Goal: Task Accomplishment & Management: Use online tool/utility

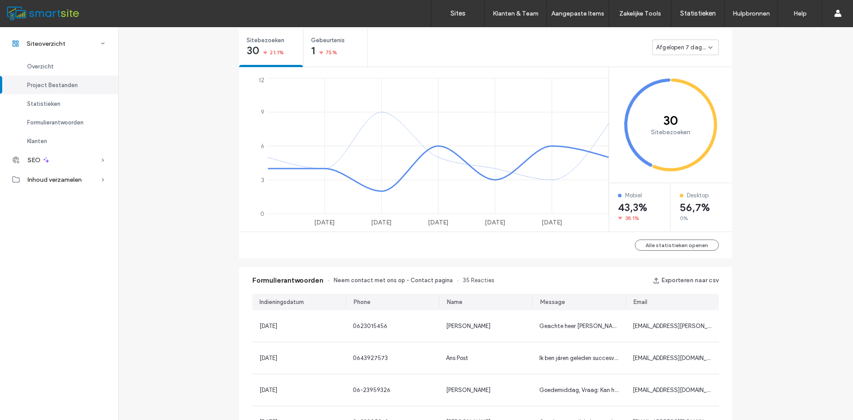
scroll to position [499, 0]
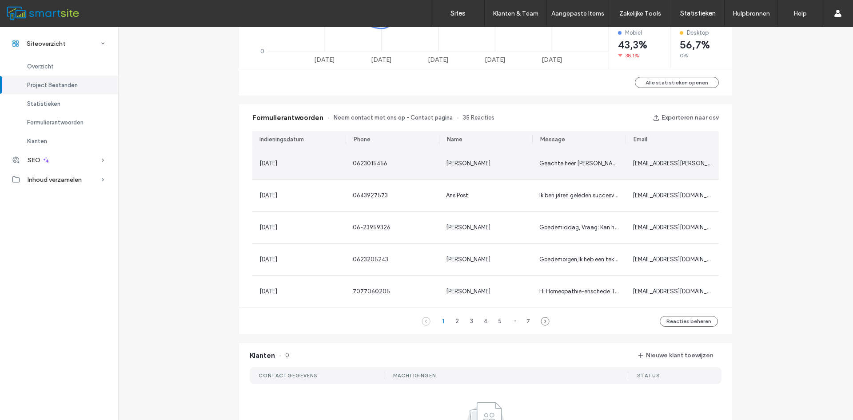
click at [355, 165] on span "0623015456" at bounding box center [370, 163] width 35 height 7
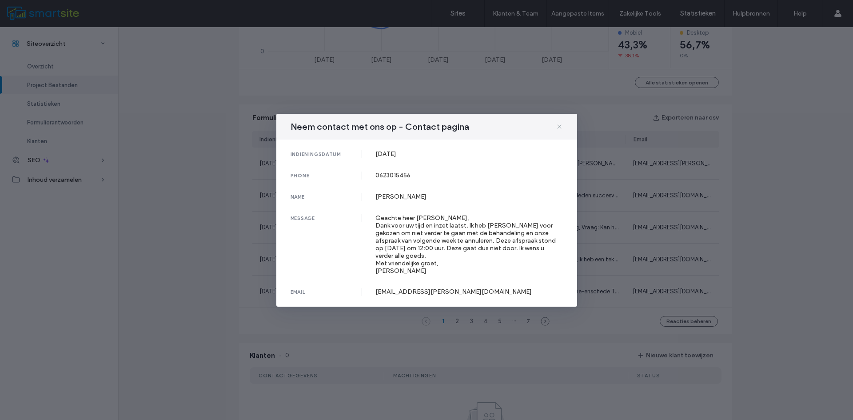
click at [561, 126] on icon at bounding box center [559, 126] width 7 height 7
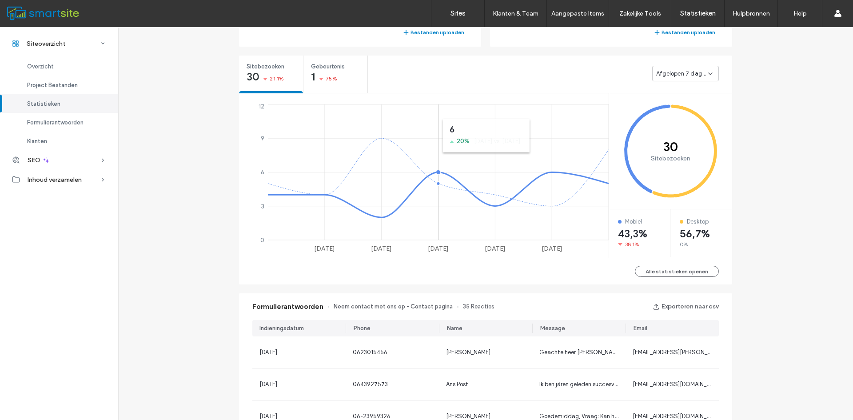
scroll to position [147, 0]
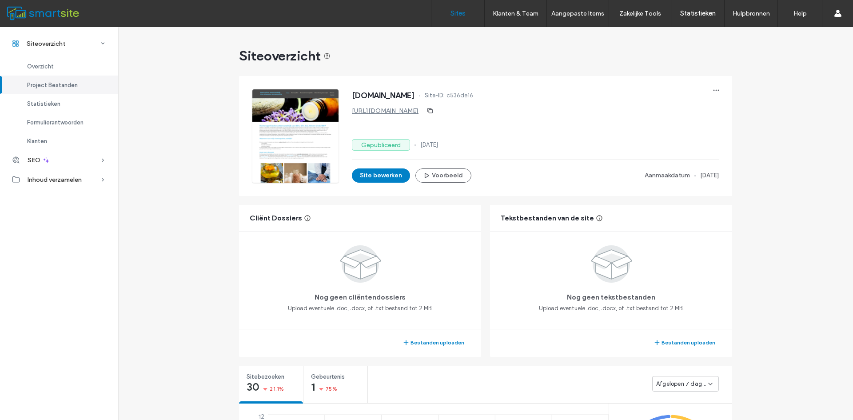
click at [454, 14] on label "Sites" at bounding box center [458, 13] width 15 height 8
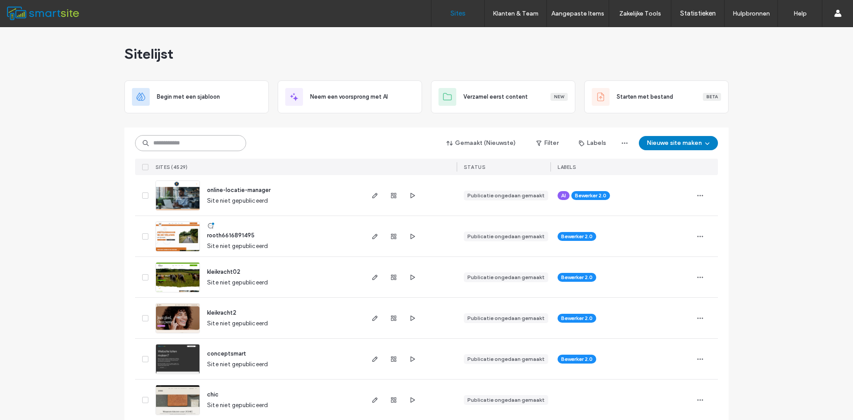
click at [202, 140] on input at bounding box center [190, 143] width 111 height 16
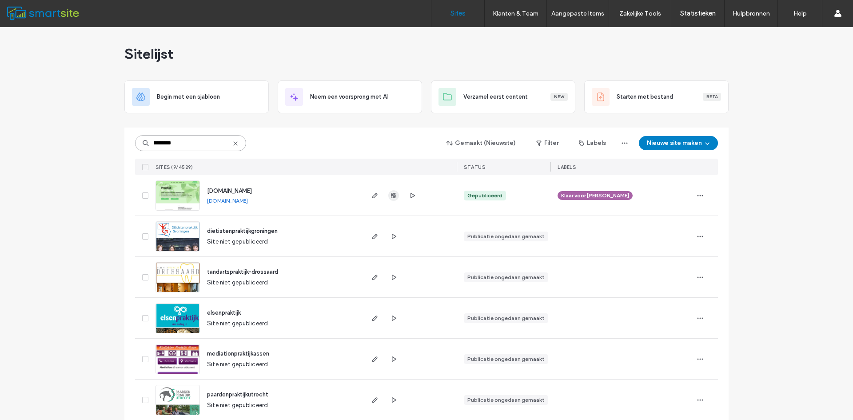
type input "********"
click at [391, 195] on use "button" at bounding box center [393, 195] width 5 height 5
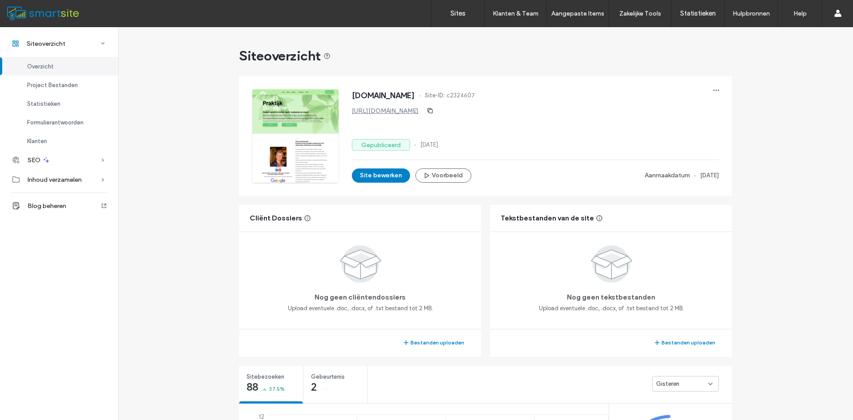
scroll to position [163, 0]
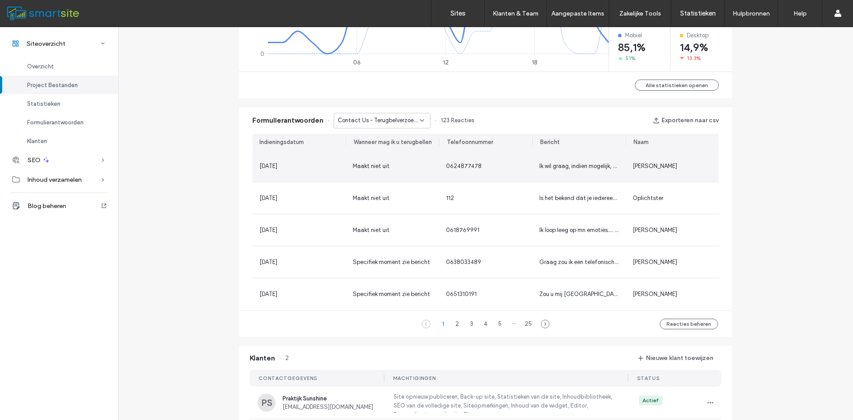
scroll to position [500, 0]
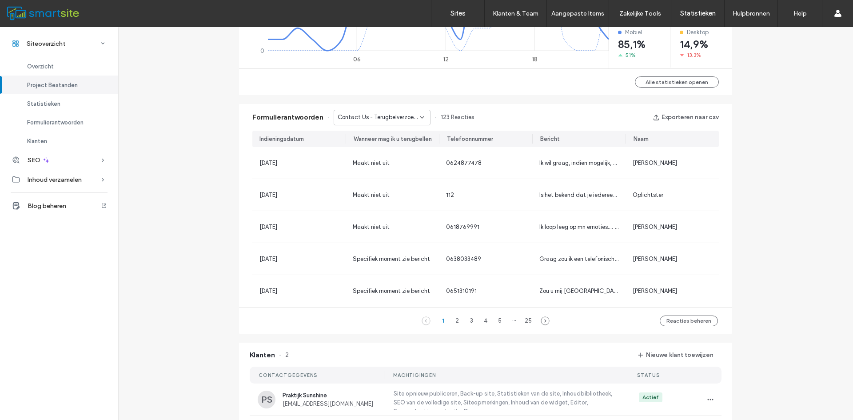
click at [386, 119] on span "Contact Us - Terugbelverzoek Pop-up" at bounding box center [379, 117] width 82 height 9
click at [380, 152] on span "Stuur mij een bericht - Contact pagina" at bounding box center [377, 148] width 85 height 9
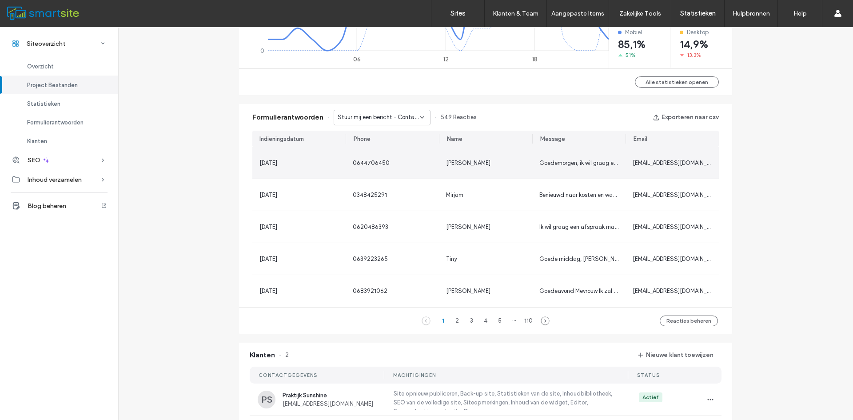
click at [596, 161] on span "Goedemorgen, ik wil graag een afspraak bij u maken voor een persoonlijk consult…" at bounding box center [819, 163] width 559 height 7
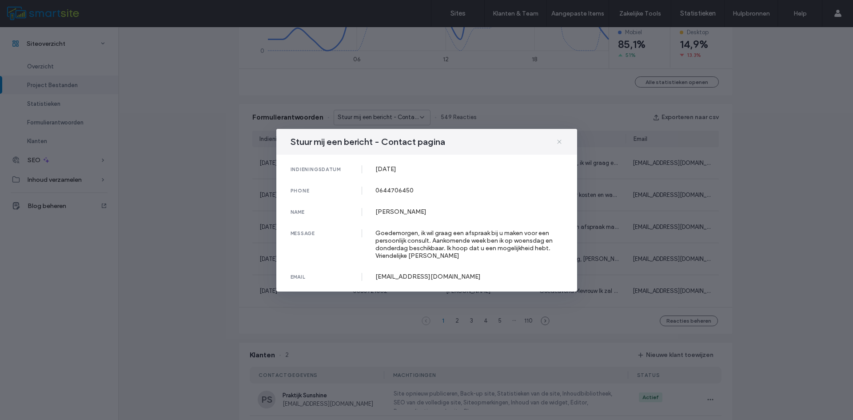
click at [560, 138] on icon at bounding box center [559, 141] width 7 height 7
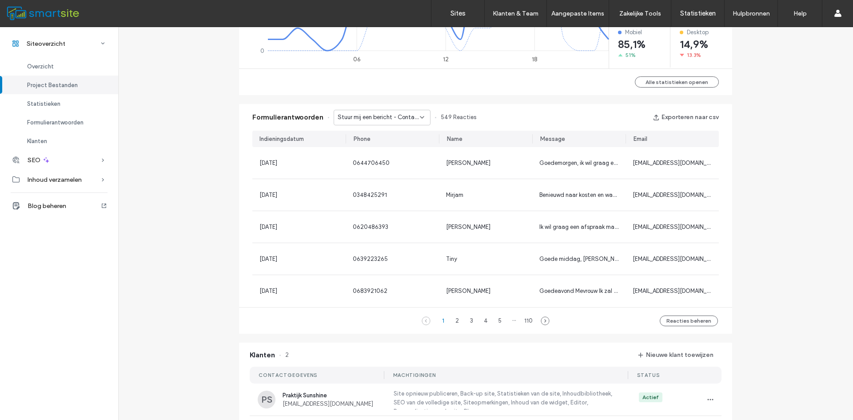
click at [376, 119] on span "Stuur mij een bericht - Contact pagina" at bounding box center [379, 117] width 82 height 9
click at [391, 165] on span "Contact Us - Schrijf een recensie Pop-up" at bounding box center [377, 164] width 85 height 9
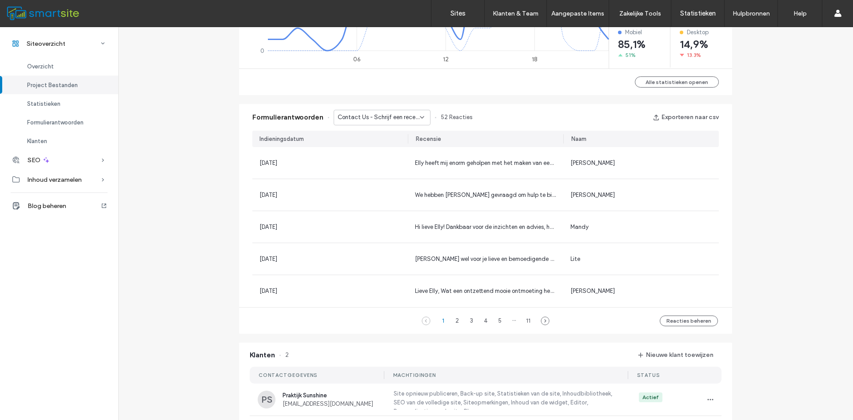
click at [388, 120] on span "Contact Us - Schrijf een recensie Pop-up" at bounding box center [379, 117] width 82 height 9
click at [388, 180] on span "Teruggebeld worden of een vraag? - Koptekst/voettekst" at bounding box center [377, 180] width 85 height 9
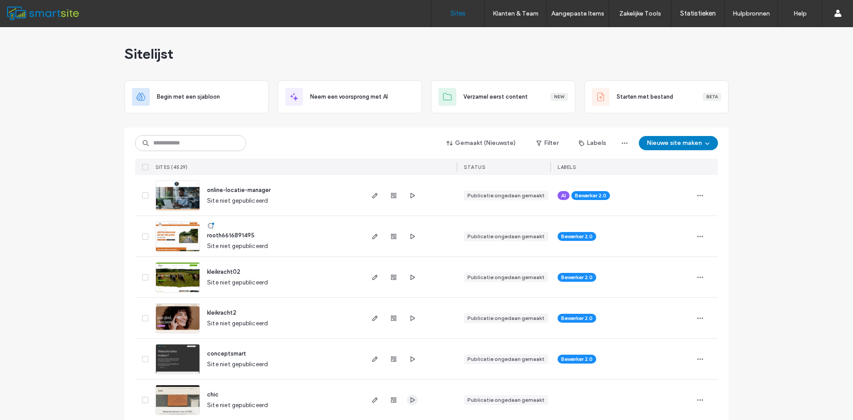
click at [409, 403] on icon "button" at bounding box center [412, 399] width 7 height 7
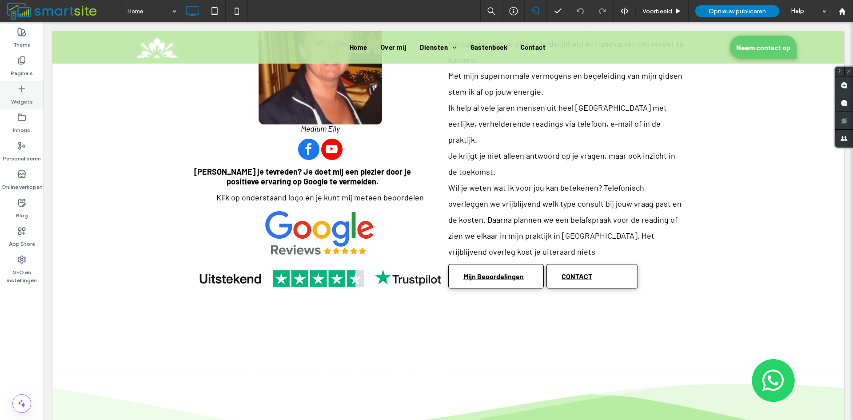
click at [20, 93] on label "Widgets" at bounding box center [22, 99] width 22 height 12
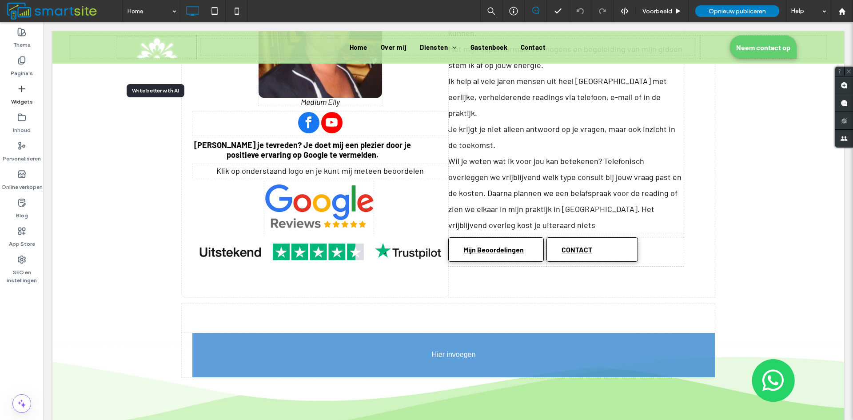
scroll to position [519, 0]
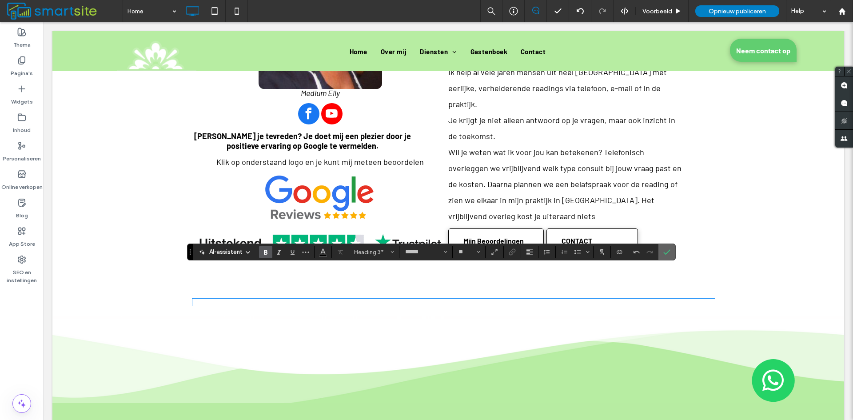
click at [669, 254] on icon "Bevestigen" at bounding box center [667, 251] width 7 height 7
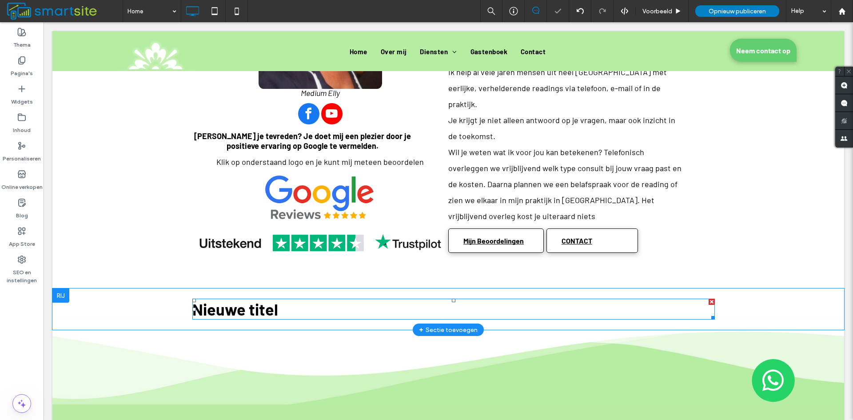
scroll to position [523, 0]
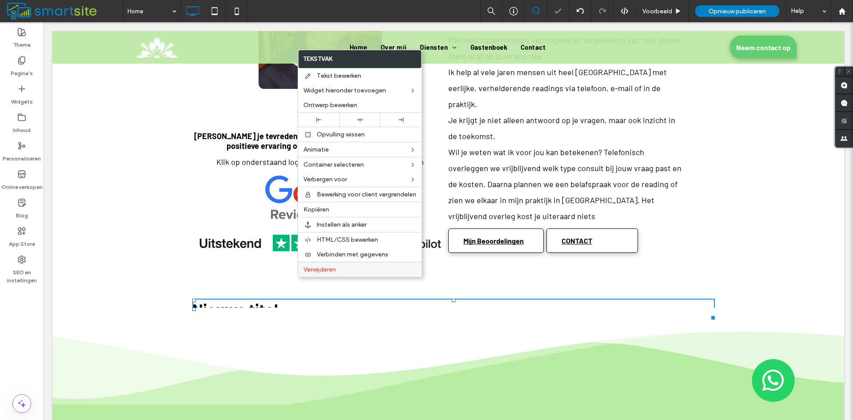
click at [355, 271] on label "Verwijderen" at bounding box center [360, 270] width 113 height 8
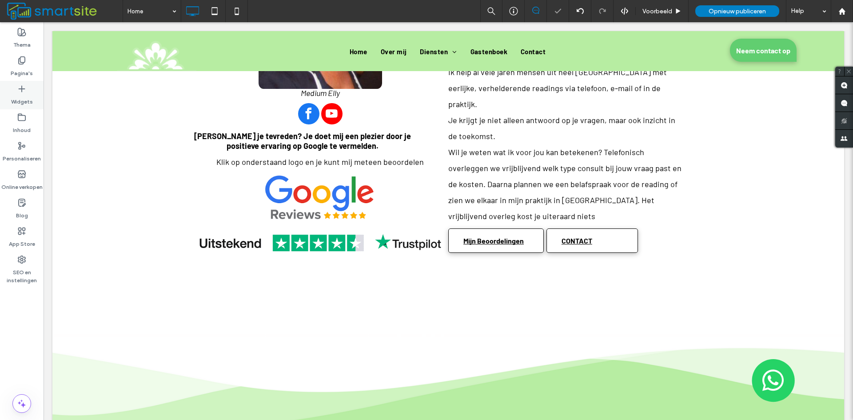
click at [22, 100] on label "Widgets" at bounding box center [22, 99] width 22 height 12
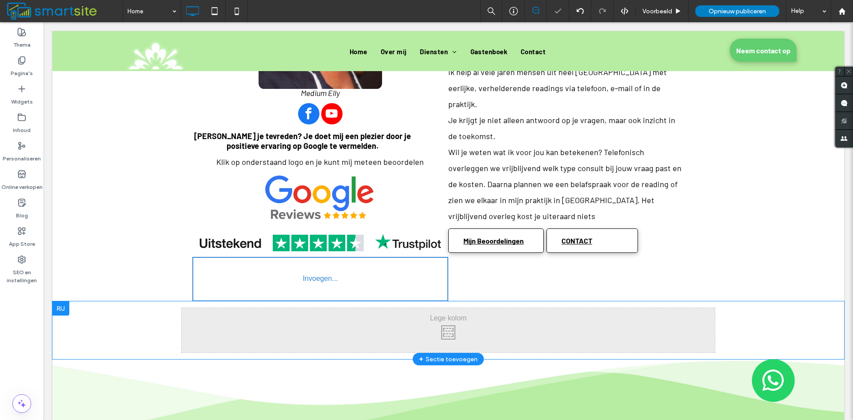
type input "******"
type input "**"
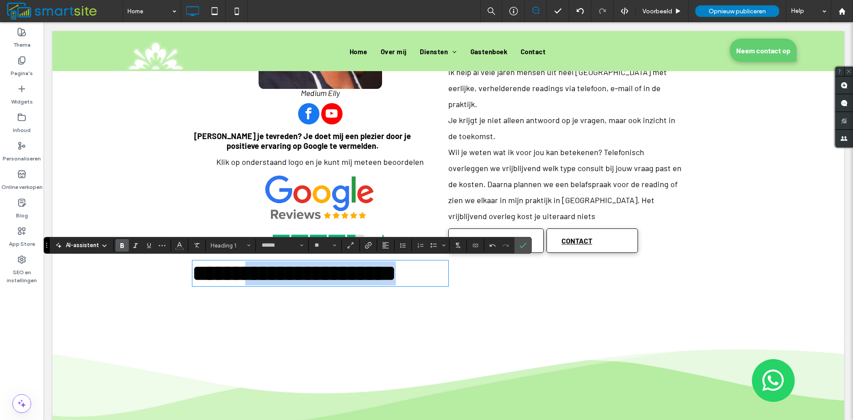
drag, startPoint x: 433, startPoint y: 276, endPoint x: 258, endPoint y: 287, distance: 175.0
click at [258, 285] on h1 "**********" at bounding box center [320, 273] width 256 height 24
drag, startPoint x: 431, startPoint y: 277, endPoint x: 138, endPoint y: 277, distance: 292.9
click at [138, 277] on div "**********" at bounding box center [448, 67] width 792 height 446
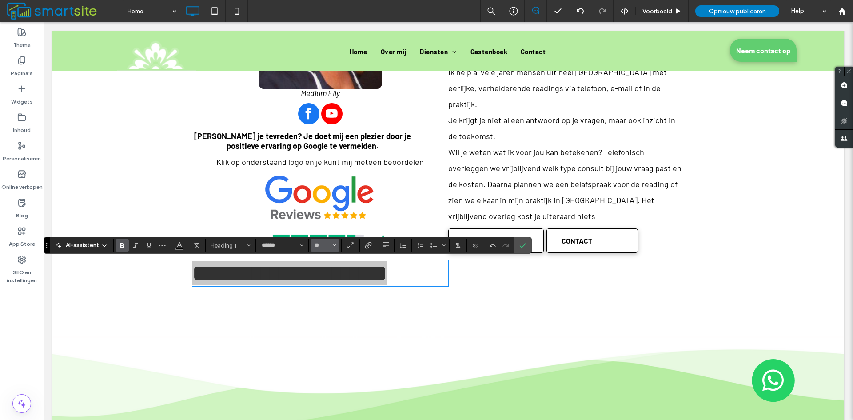
click at [335, 244] on icon "Grootte" at bounding box center [335, 246] width 4 height 4
drag, startPoint x: 326, startPoint y: 261, endPoint x: 328, endPoint y: 273, distance: 12.1
click at [328, 275] on section "8 9 10 11 12 14 16 18 24 30 32 36 48 60 72 96" at bounding box center [325, 304] width 28 height 103
click at [323, 286] on label "32" at bounding box center [325, 288] width 28 height 12
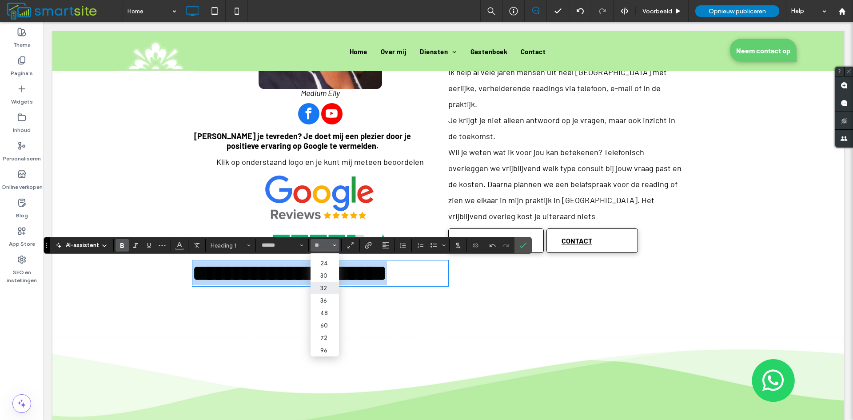
type input "**"
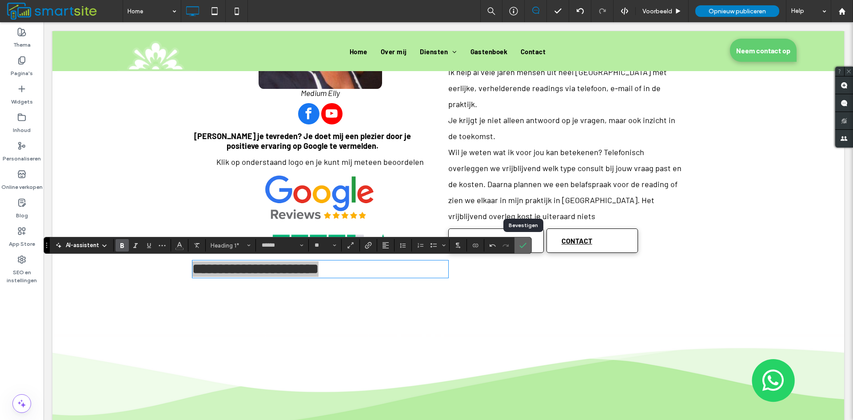
drag, startPoint x: 522, startPoint y: 242, endPoint x: 443, endPoint y: 224, distance: 81.5
click at [522, 242] on icon "Bevestigen" at bounding box center [523, 245] width 7 height 7
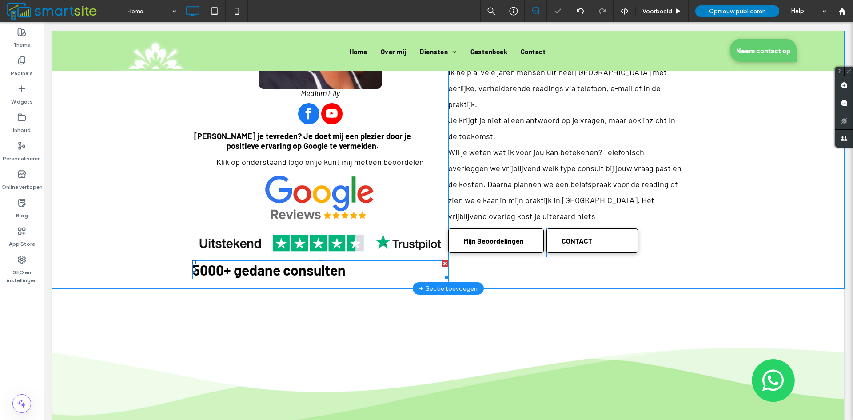
click at [349, 269] on h1 "5000+ gedane consulten" at bounding box center [320, 269] width 256 height 17
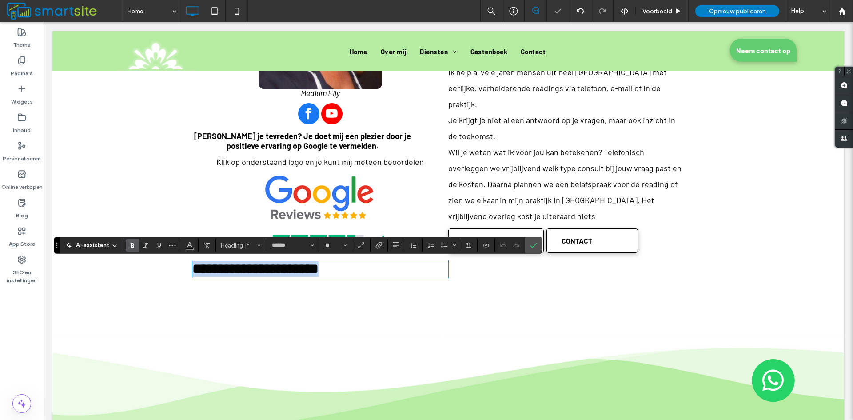
click at [365, 268] on h1 "**********" at bounding box center [320, 269] width 256 height 16
drag, startPoint x: 396, startPoint y: 272, endPoint x: 73, endPoint y: 293, distance: 323.4
click at [398, 241] on span "Uitlijning" at bounding box center [396, 246] width 7 height 12
click at [405, 272] on icon "ui.textEditor.alignment.center" at bounding box center [403, 272] width 7 height 7
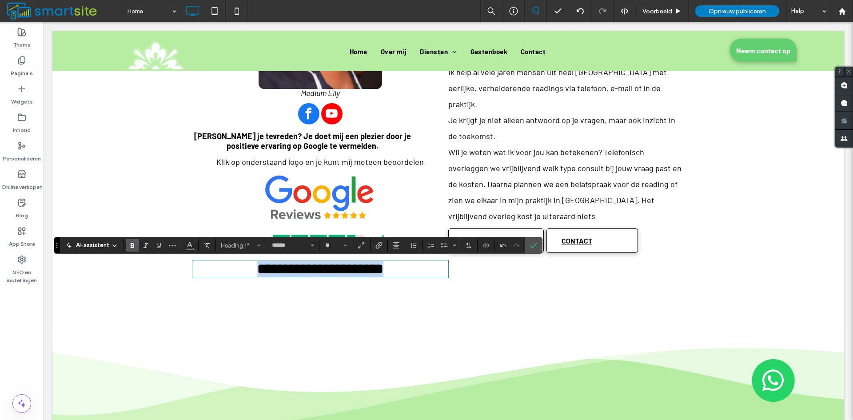
click at [403, 270] on h1 "**********" at bounding box center [320, 269] width 256 height 16
drag, startPoint x: 403, startPoint y: 270, endPoint x: 284, endPoint y: 281, distance: 118.7
click at [284, 281] on div "**********" at bounding box center [315, 82] width 267 height 413
click at [539, 244] on label "Bevestigen" at bounding box center [533, 245] width 13 height 16
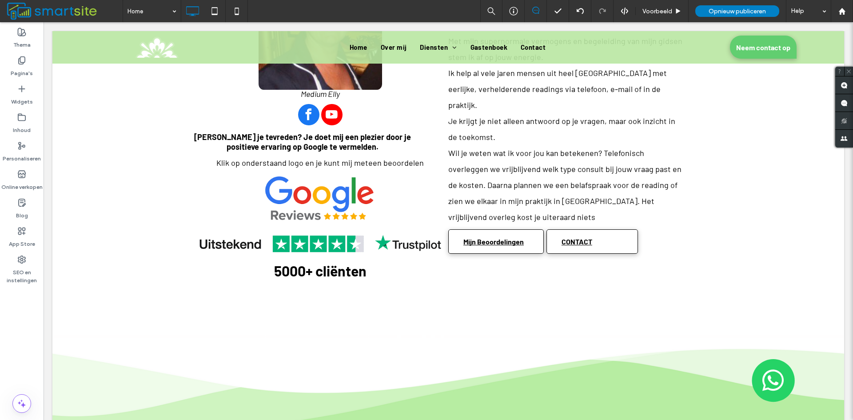
scroll to position [523, 0]
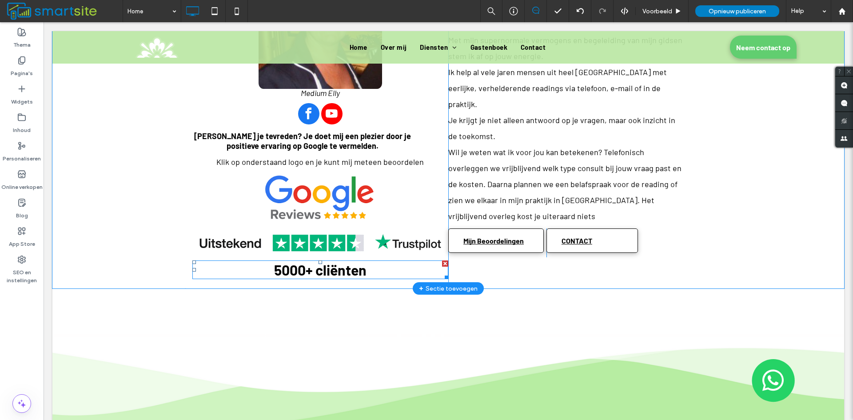
click at [368, 269] on h1 "5000+ cliënten" at bounding box center [320, 269] width 256 height 17
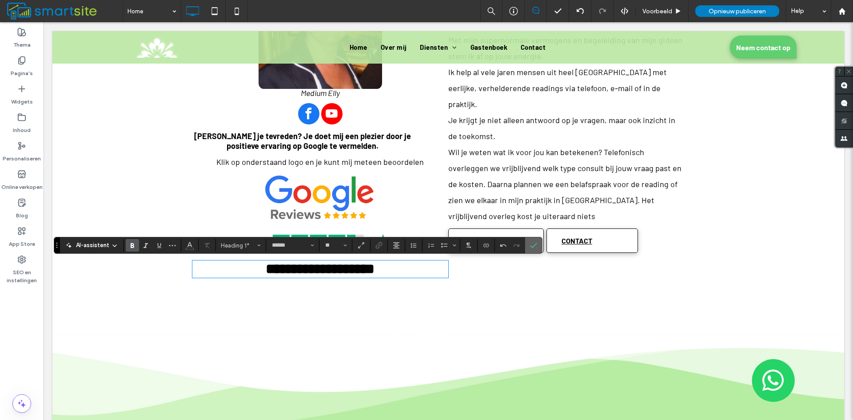
drag, startPoint x: 537, startPoint y: 248, endPoint x: 494, endPoint y: 224, distance: 49.1
click at [537, 248] on label "Bevestigen" at bounding box center [533, 245] width 13 height 16
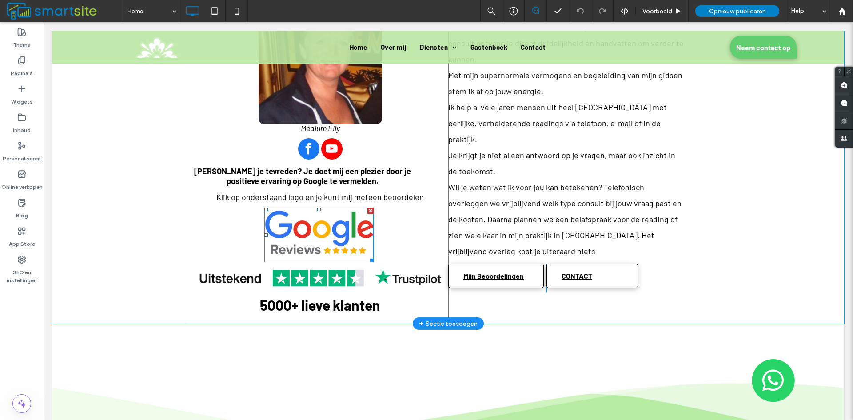
scroll to position [489, 0]
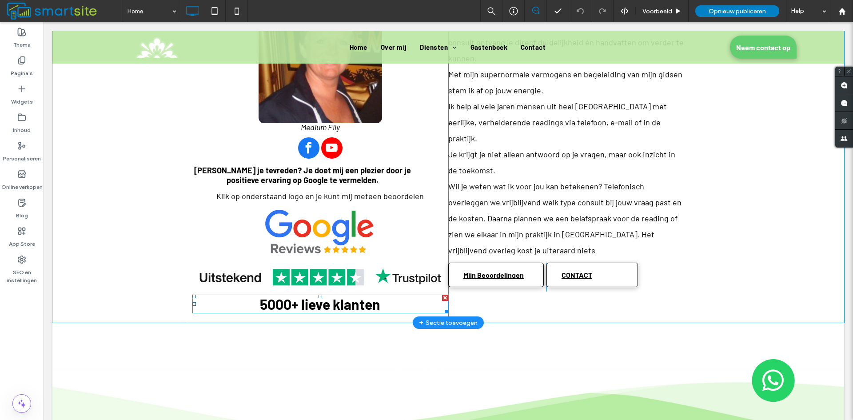
click at [230, 308] on h1 "5000+ lieve klanten" at bounding box center [320, 304] width 256 height 17
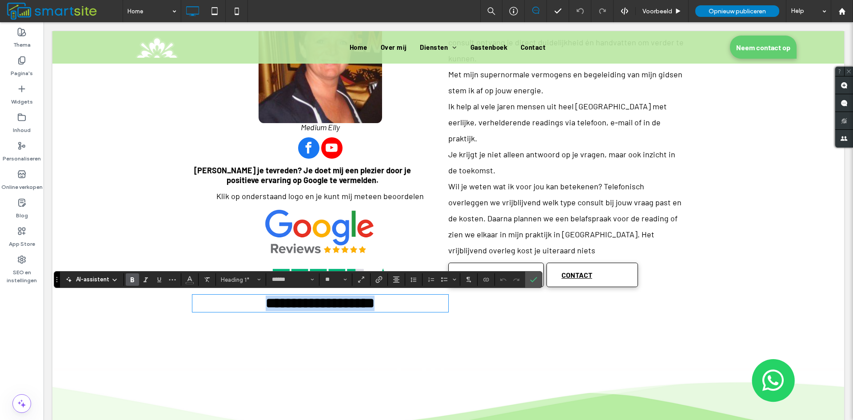
click at [230, 306] on h1 "**********" at bounding box center [320, 304] width 256 height 16
click at [535, 280] on icon "Bevestigen" at bounding box center [533, 279] width 7 height 7
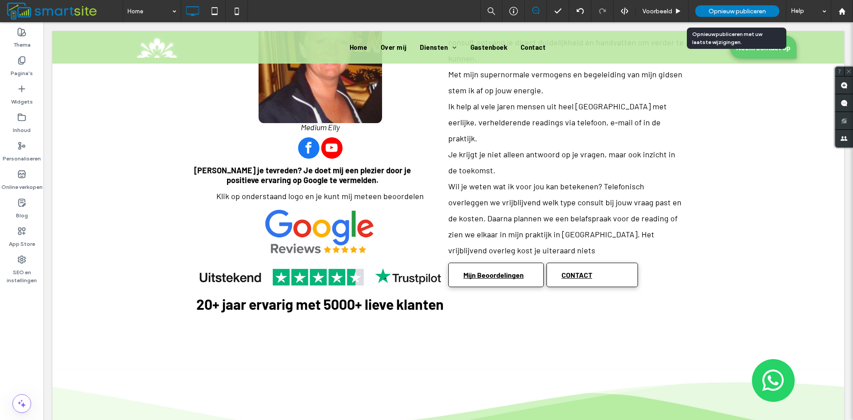
click at [720, 9] on span "Opnieuw publiceren" at bounding box center [737, 12] width 57 height 8
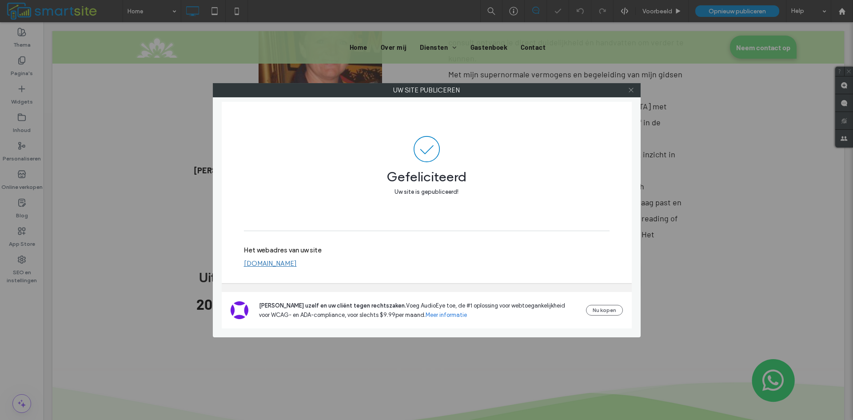
click at [631, 92] on icon at bounding box center [631, 90] width 7 height 7
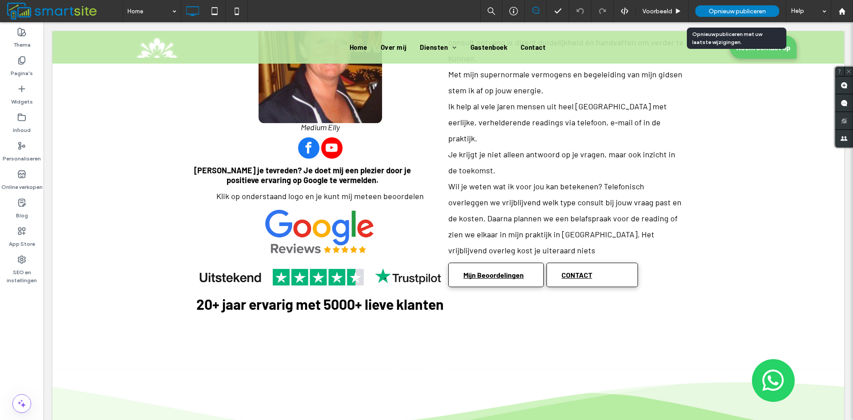
click at [717, 14] on span "Opnieuw publiceren" at bounding box center [737, 12] width 57 height 8
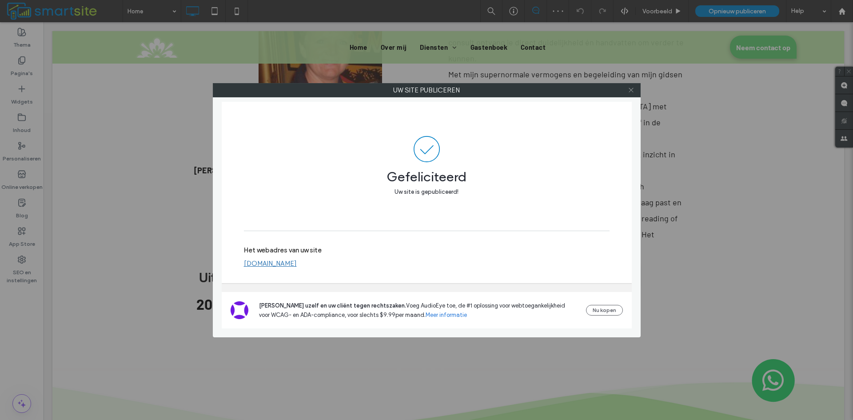
click at [631, 87] on icon at bounding box center [631, 90] width 7 height 7
